Goal: Task Accomplishment & Management: Use online tool/utility

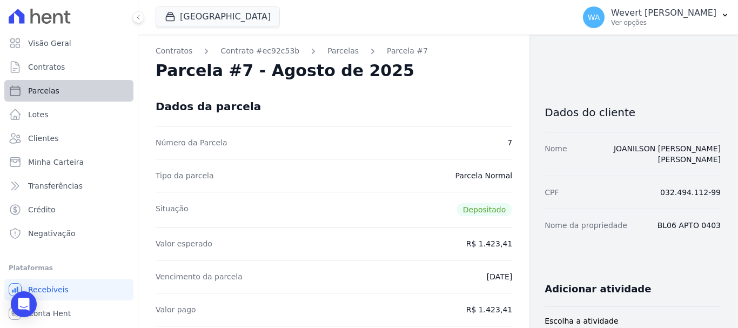
scroll to position [577, 0]
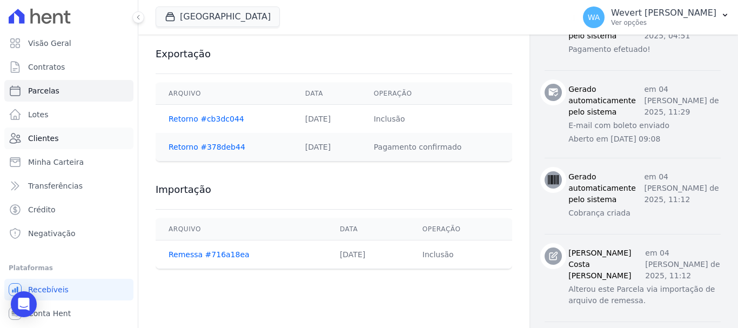
click at [44, 131] on link "Clientes" at bounding box center [68, 139] width 129 height 22
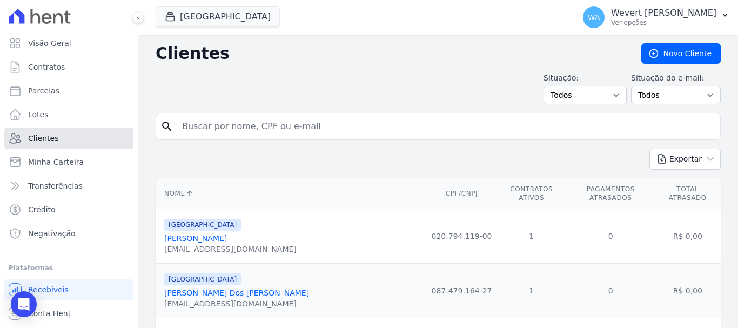
click at [44, 137] on span "Clientes" at bounding box center [43, 138] width 30 height 11
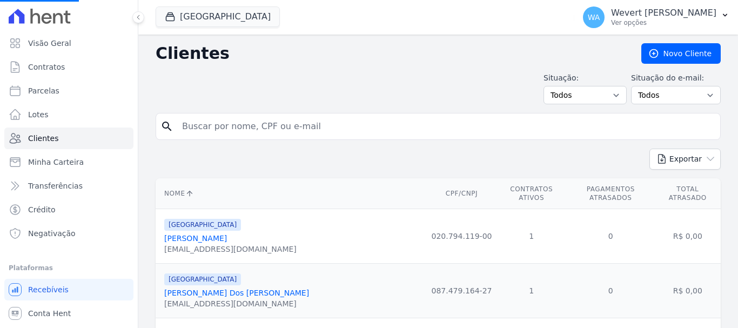
click at [249, 125] on input "search" at bounding box center [446, 127] width 541 height 22
paste input "[PERSON_NAME]"
type input "[PERSON_NAME]"
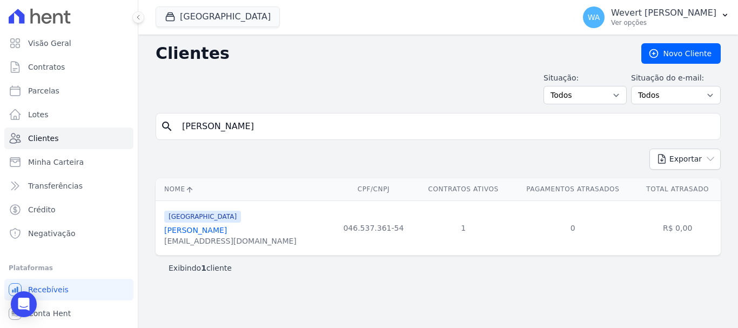
click at [220, 232] on link "[PERSON_NAME]" at bounding box center [195, 230] width 63 height 9
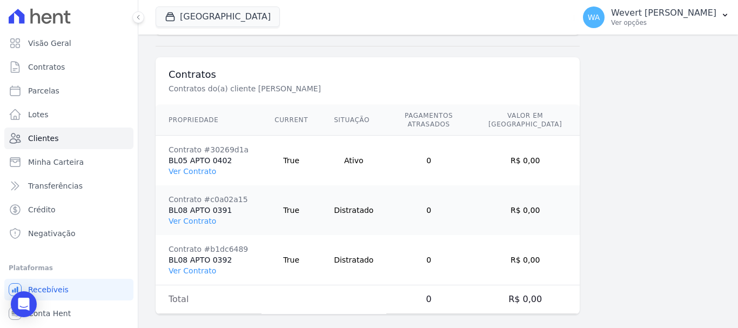
scroll to position [783, 0]
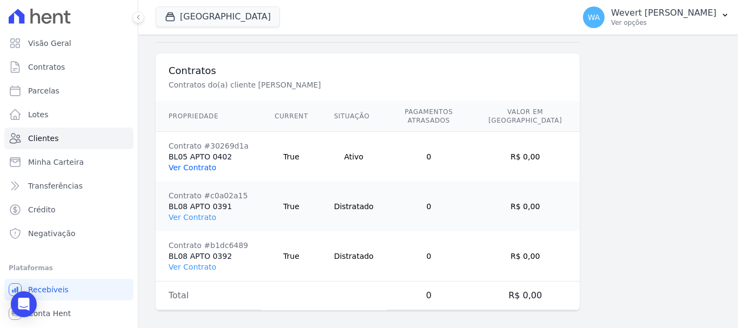
click at [193, 163] on link "Ver Contrato" at bounding box center [193, 167] width 48 height 9
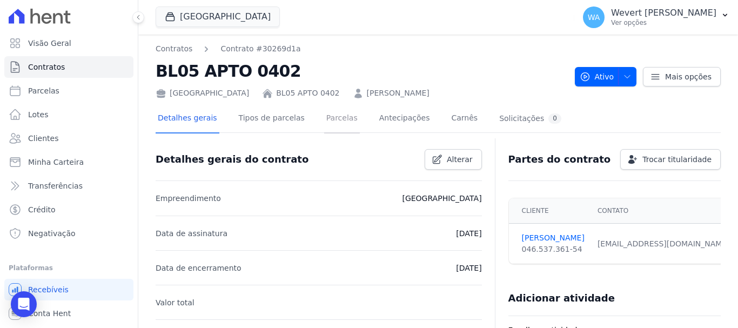
click at [332, 118] on link "Parcelas" at bounding box center [342, 119] width 36 height 29
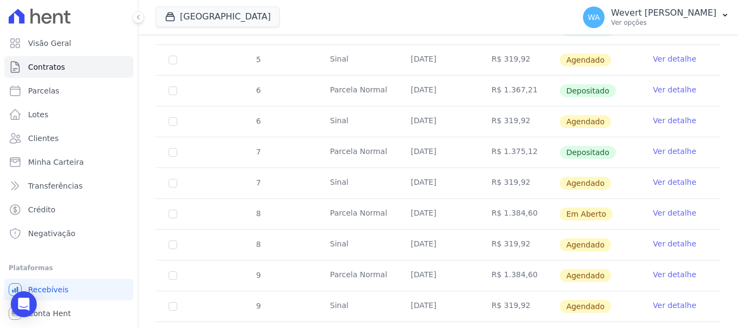
scroll to position [469, 0]
click at [666, 146] on link "Ver detalhe" at bounding box center [675, 151] width 43 height 11
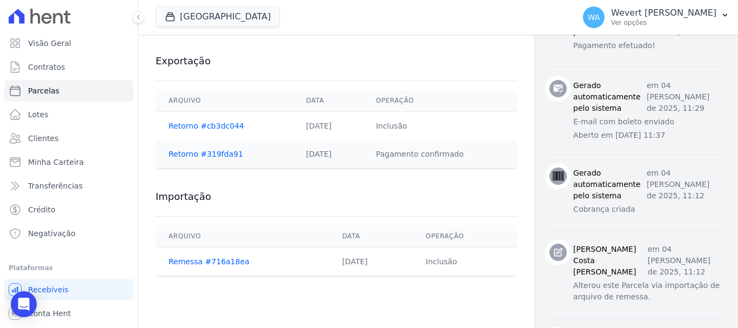
scroll to position [577, 0]
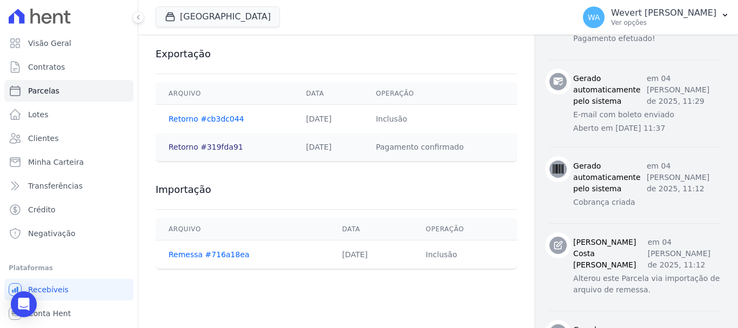
click at [198, 146] on link "Retorno #319fda91" at bounding box center [206, 147] width 75 height 9
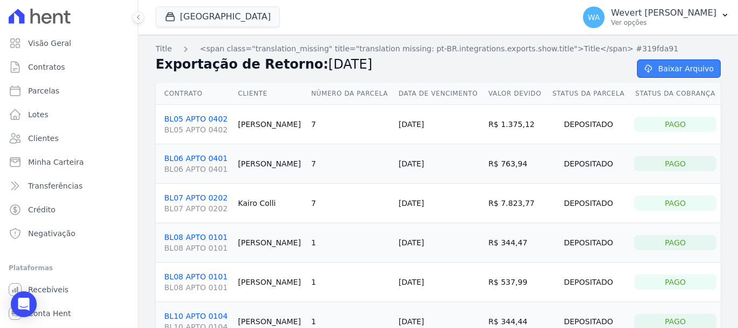
click at [681, 68] on link "Baixar Arquivo" at bounding box center [679, 68] width 84 height 18
